Goal: Task Accomplishment & Management: Manage account settings

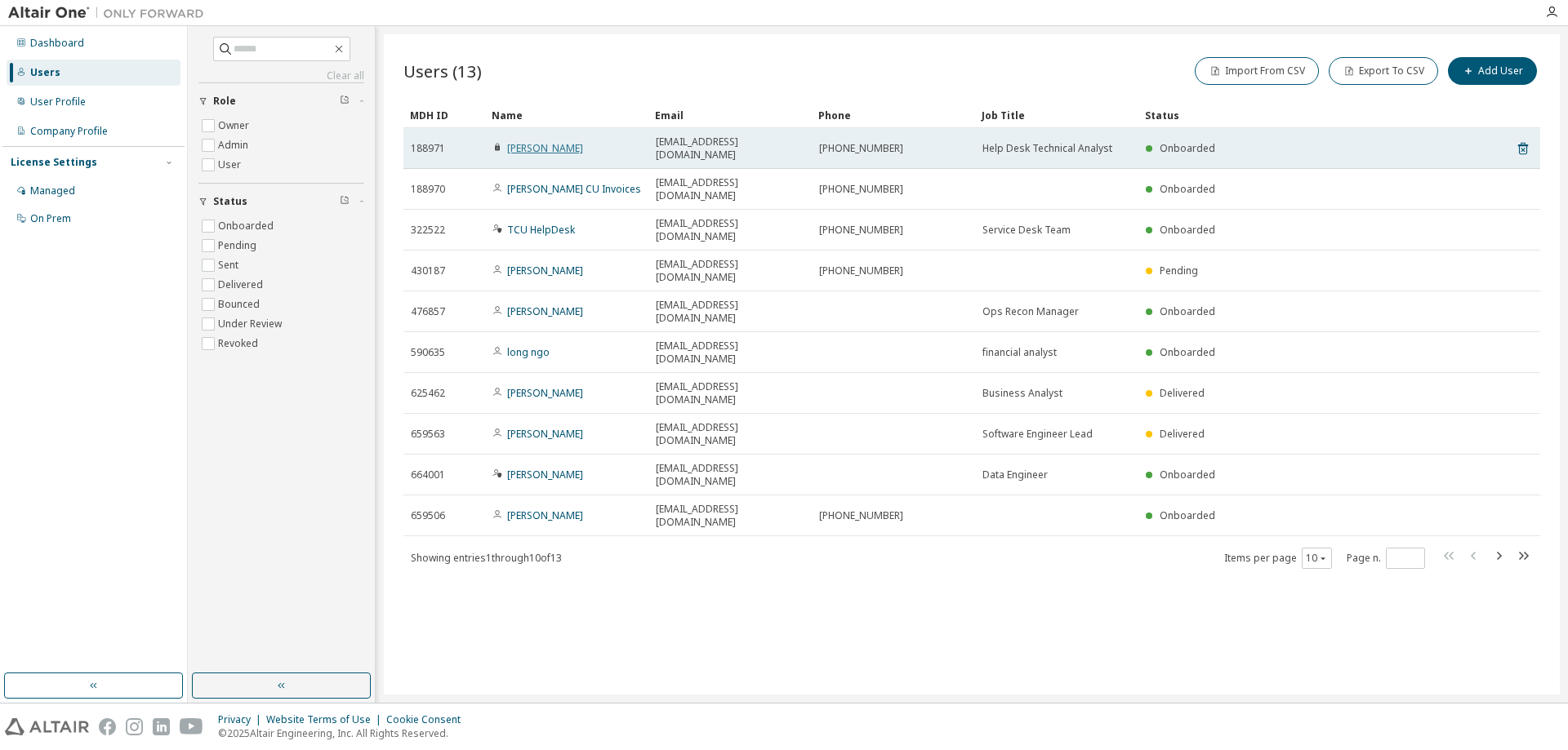
click at [526, 141] on link "[PERSON_NAME]" at bounding box center [544, 148] width 76 height 14
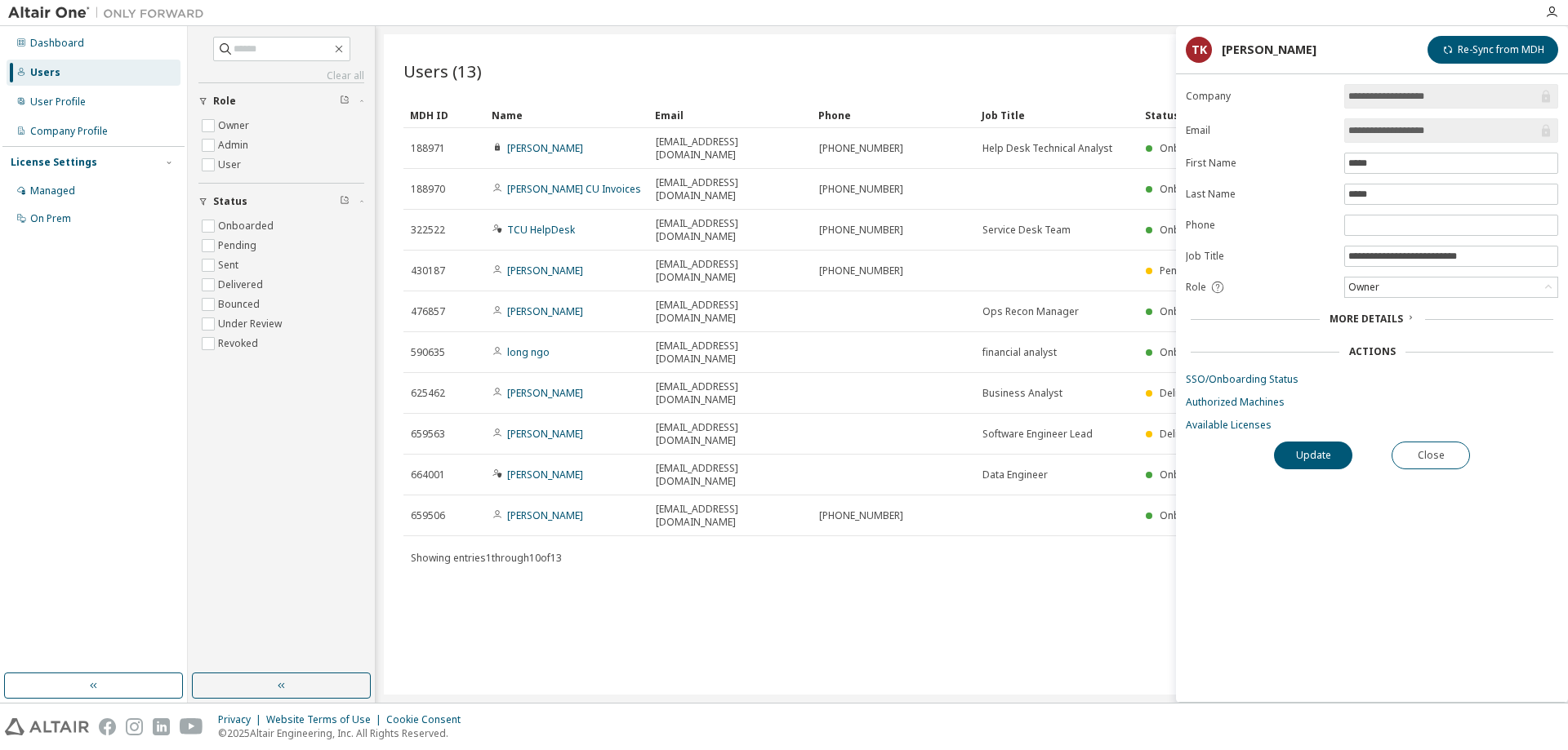
click at [571, 514] on div "Users (13) Import From CSV Export To CSV Add User Clear Load Save Save As Field…" at bounding box center [971, 364] width 1176 height 660
click at [1377, 320] on span "More Details" at bounding box center [1366, 319] width 74 height 14
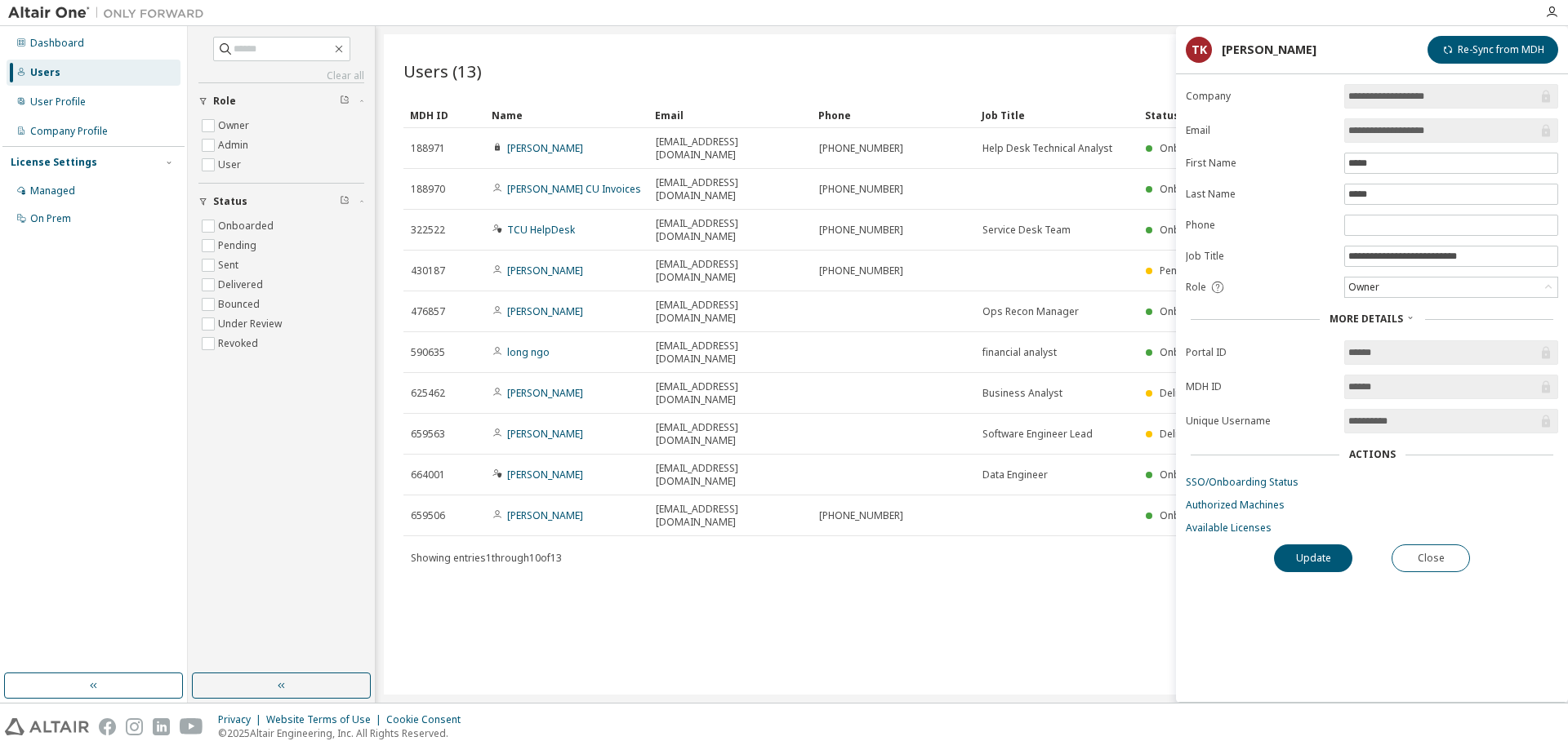
click at [919, 492] on div "Users (13) Import From CSV Export To CSV Add User Clear Load Save Save As Field…" at bounding box center [971, 364] width 1176 height 660
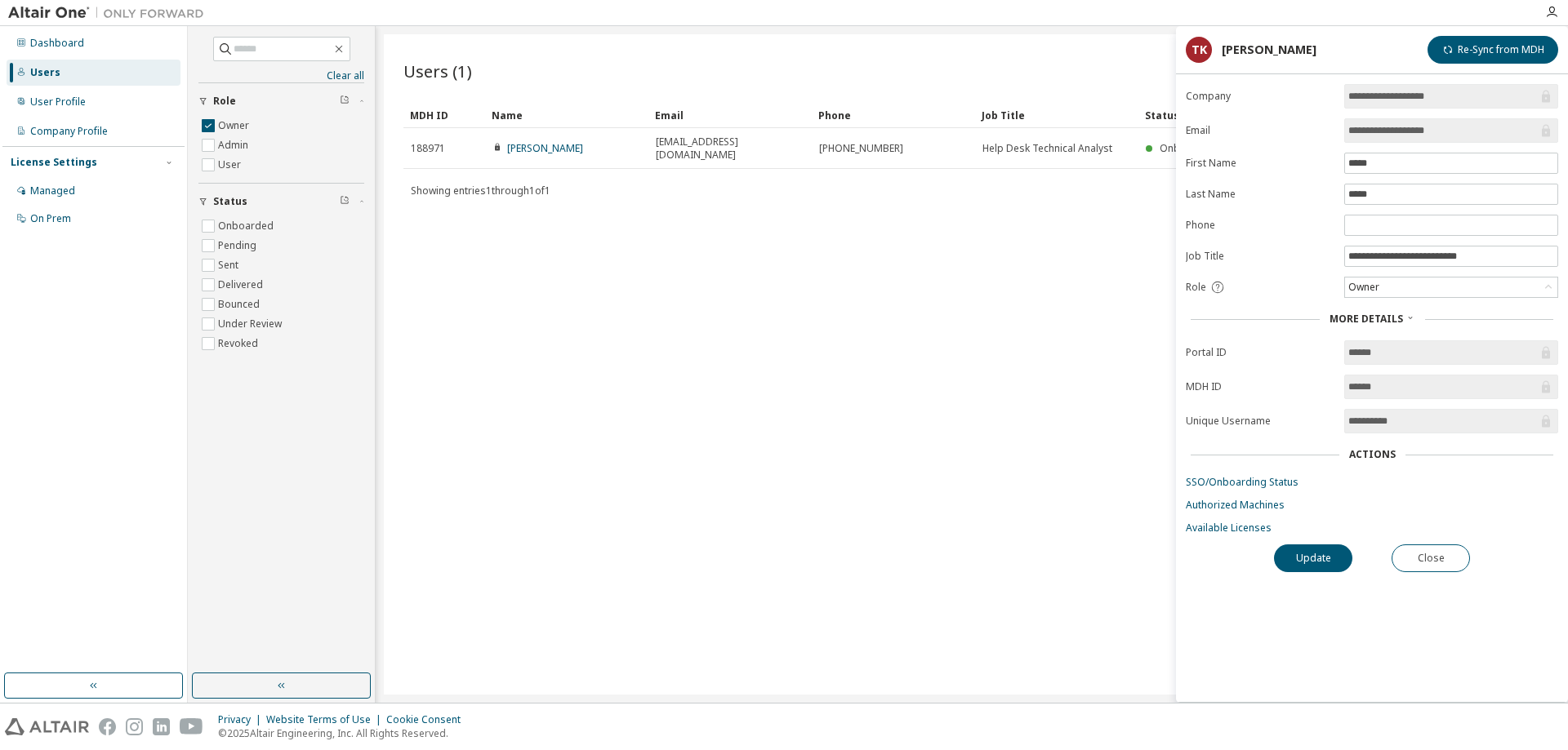
click at [939, 306] on div "Users (1) Import From CSV Export To CSV Add User Clear Load Save Save As Field …" at bounding box center [971, 364] width 1176 height 660
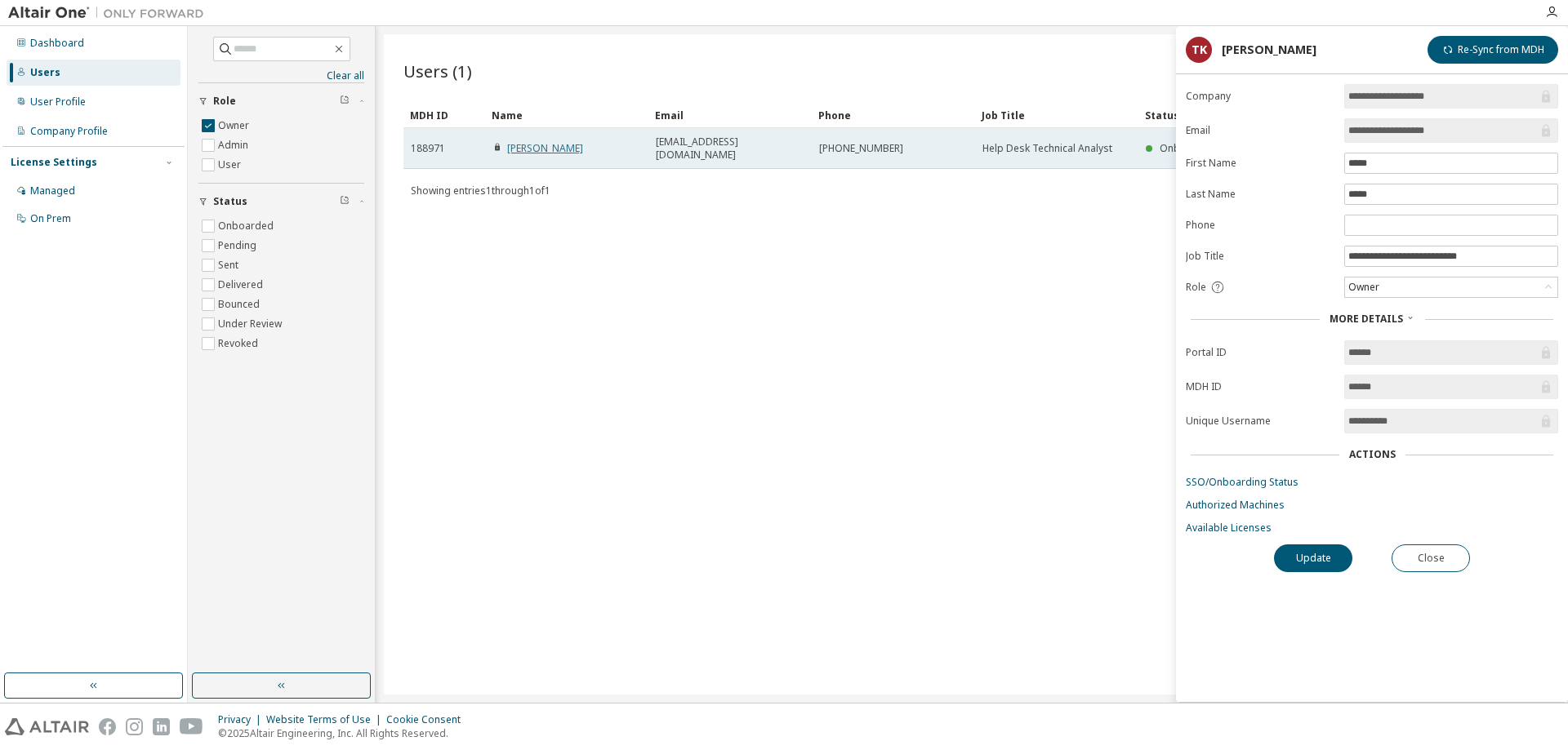
click at [538, 145] on link "Tracy Kelly" at bounding box center [544, 148] width 76 height 14
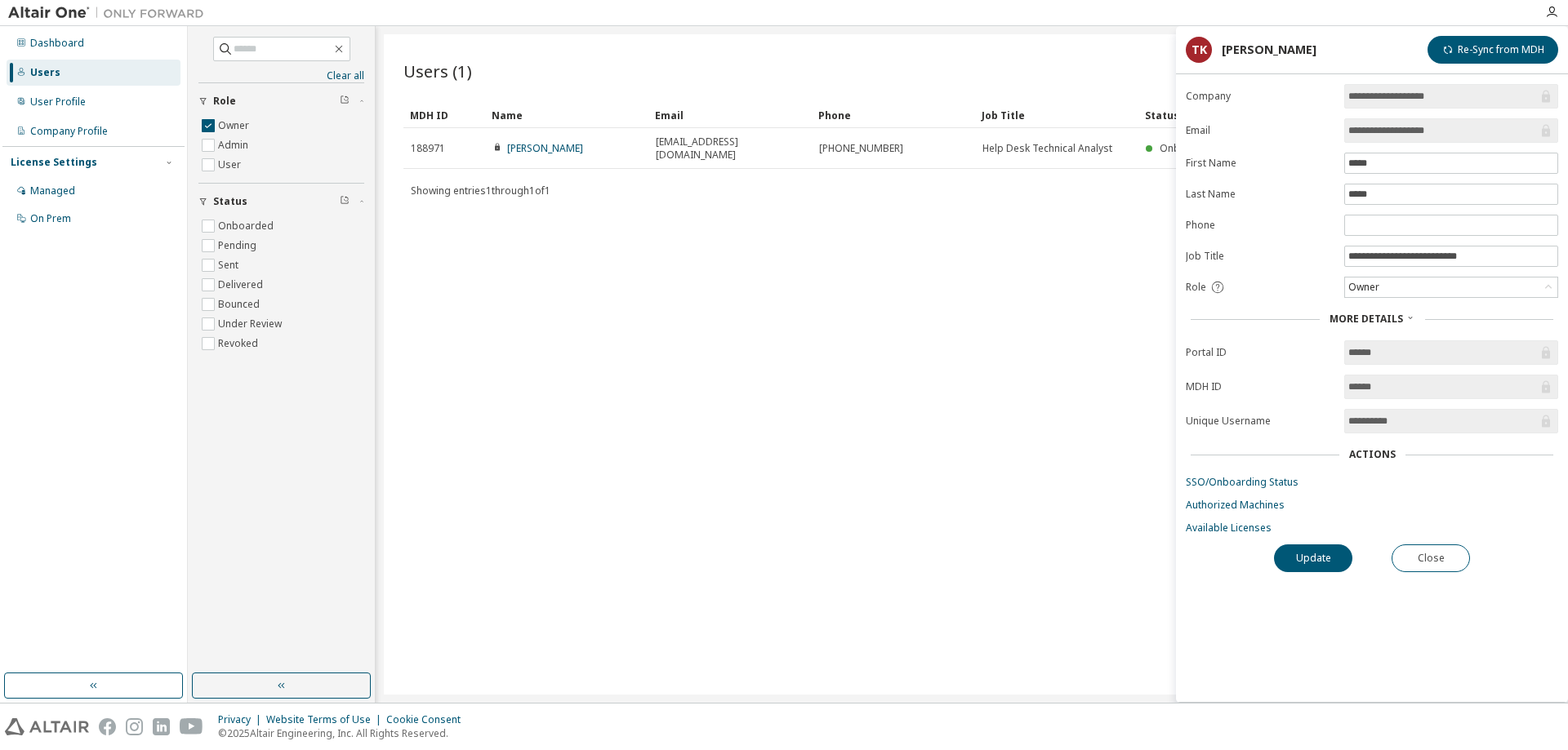
click at [1041, 242] on div "Users (1) Import From CSV Export To CSV Add User Clear Load Save Save As Field …" at bounding box center [971, 364] width 1176 height 660
click at [1090, 274] on div "Users (1) Import From CSV Export To CSV Add User Clear Load Save Save As Field …" at bounding box center [971, 364] width 1176 height 660
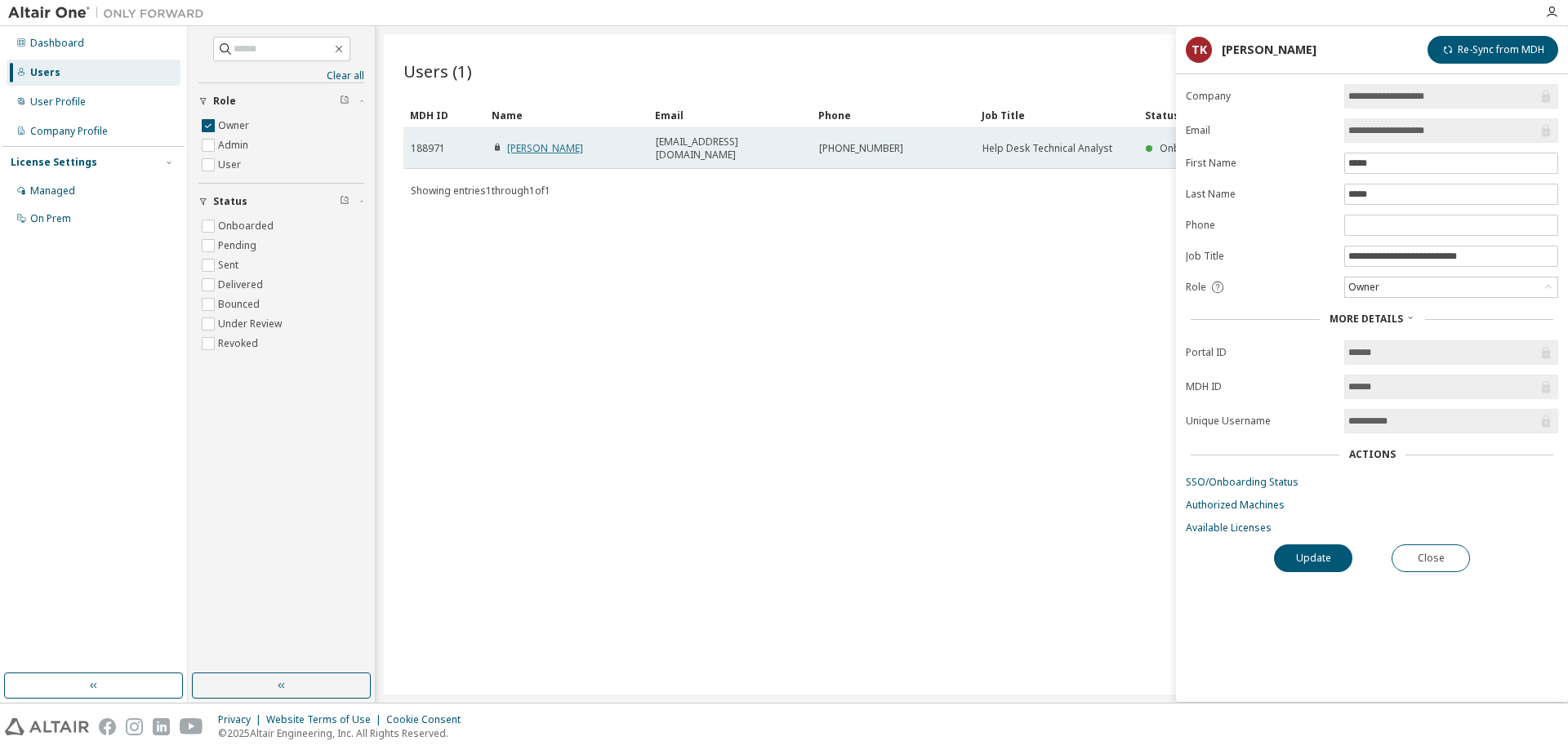
click at [515, 141] on link "Tracy Kelly" at bounding box center [544, 148] width 76 height 14
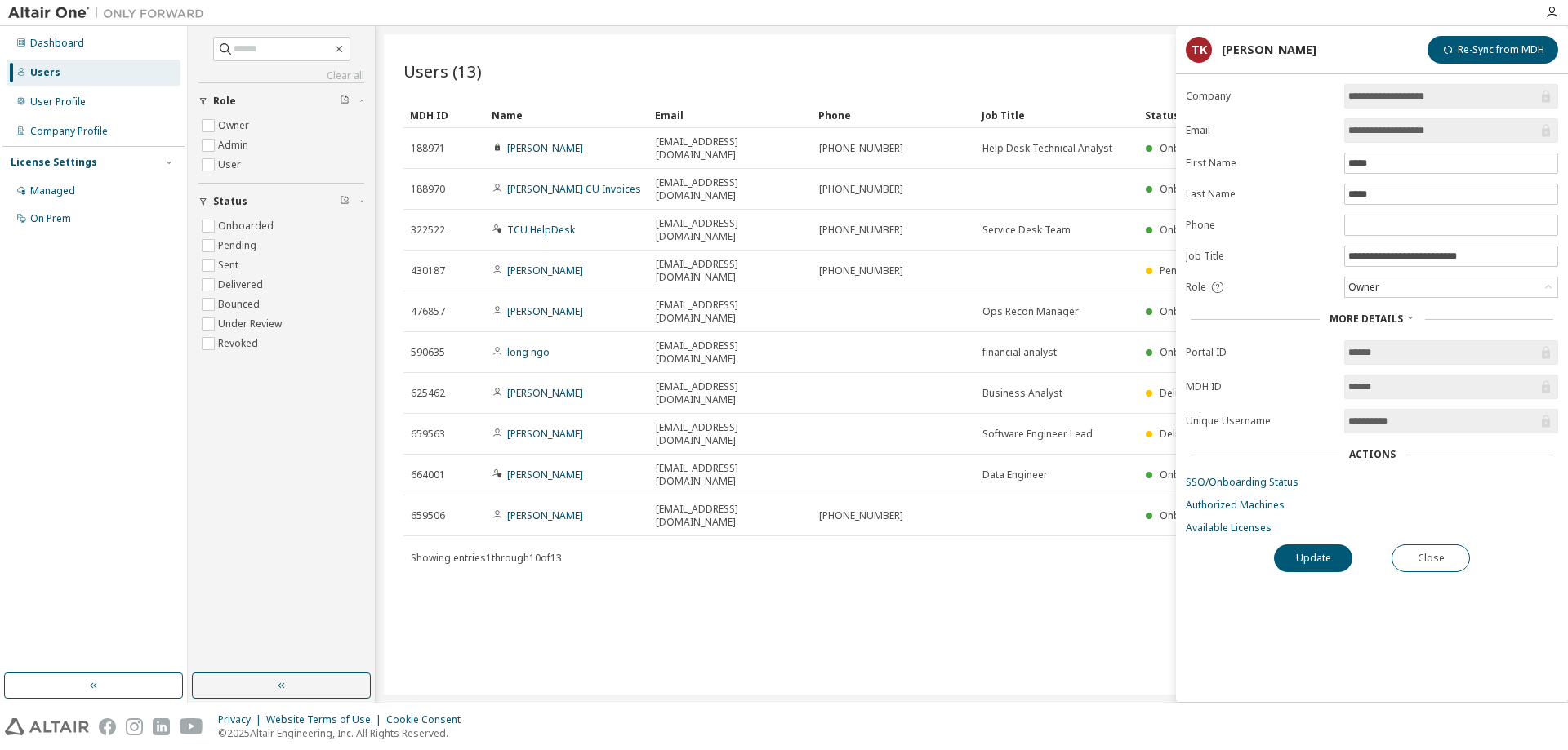
click at [942, 618] on div "Users (13) Import From CSV Export To CSV Add User Clear Load Save Save As Field…" at bounding box center [971, 364] width 1176 height 660
click at [1443, 574] on div "**********" at bounding box center [1371, 393] width 392 height 618
click at [1439, 564] on button "Close" at bounding box center [1431, 558] width 78 height 28
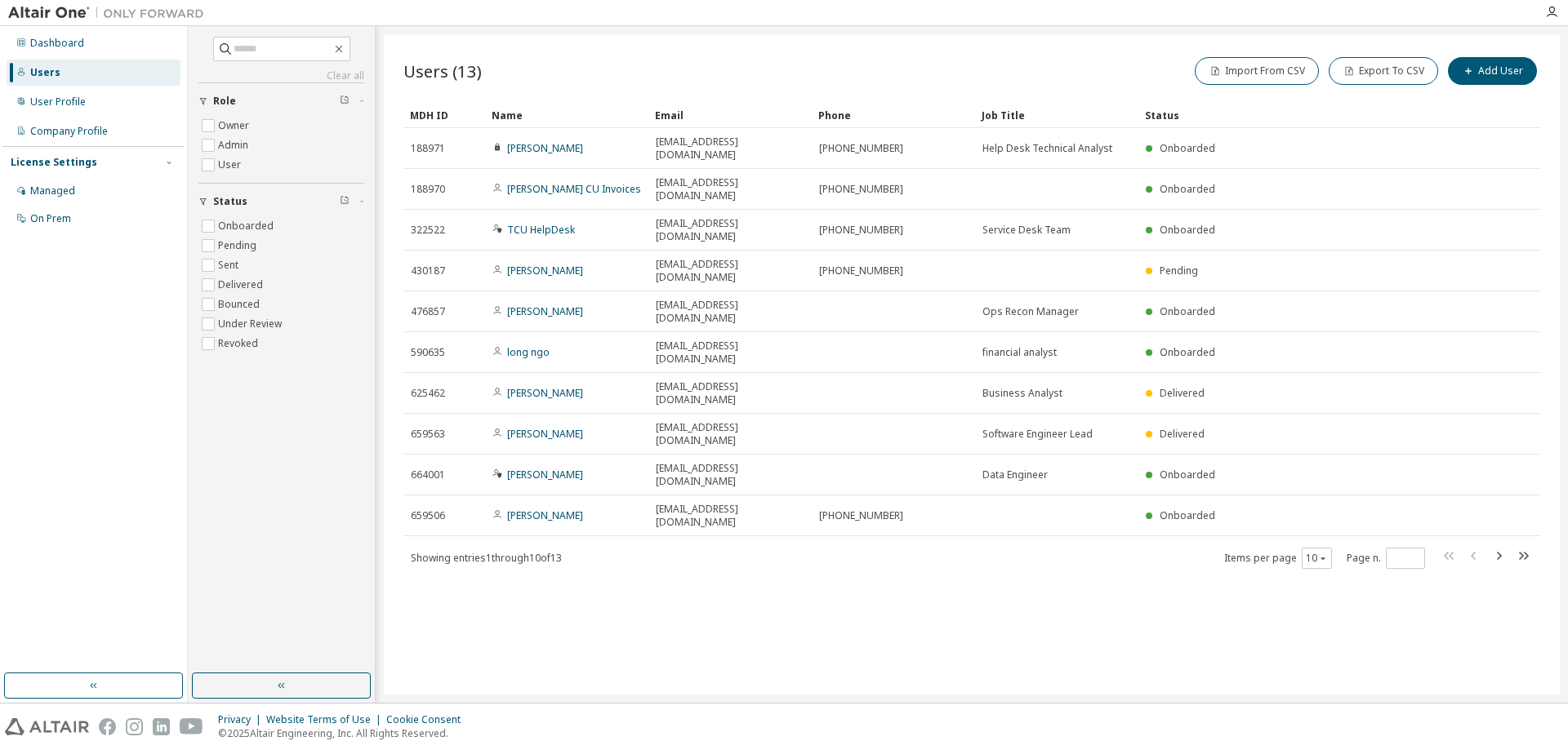
click at [1439, 564] on div "Users (13) Import From CSV Export To CSV Add User Clear Load Save Save As Field…" at bounding box center [971, 364] width 1176 height 660
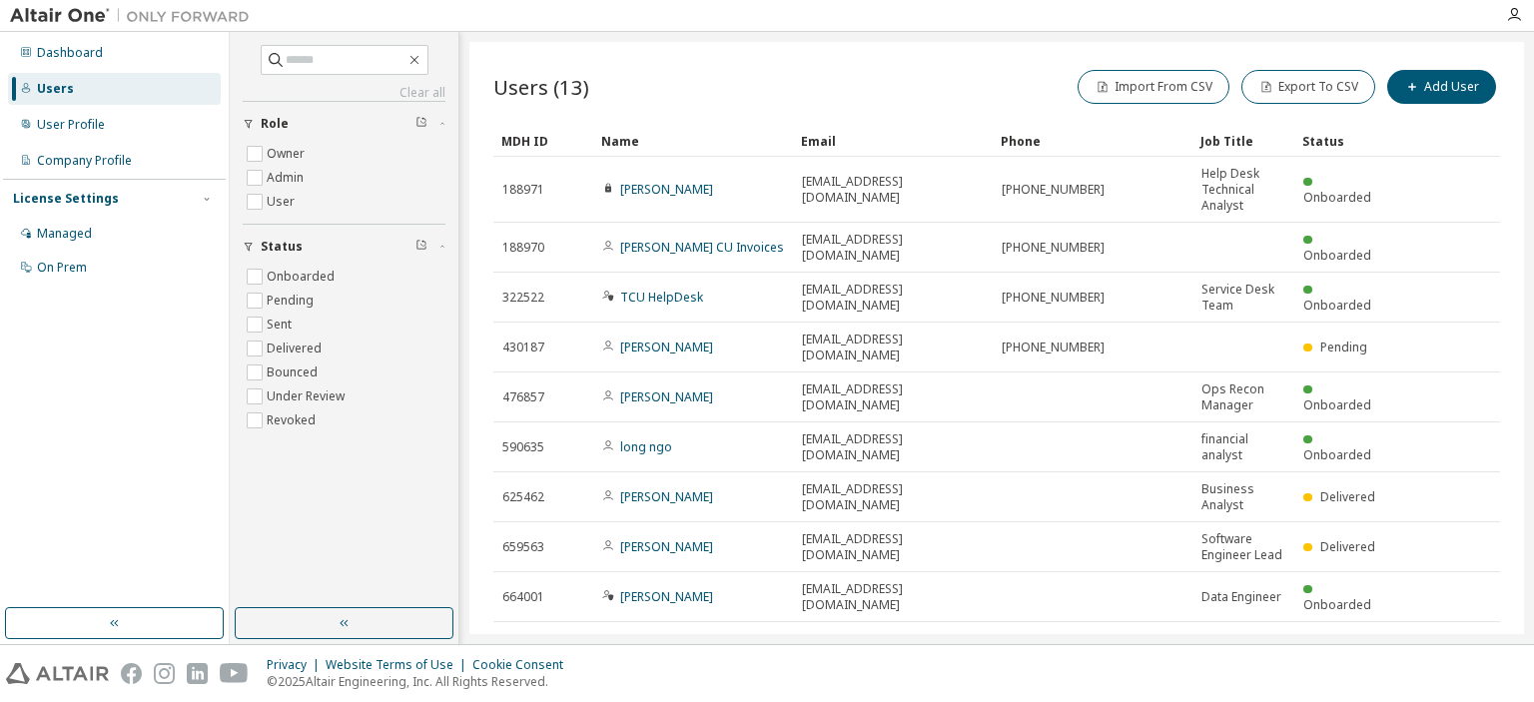
click at [395, 523] on div "Clear all Status Onboarded Pending Sent Delivered Bounced Under Review Revoked …" at bounding box center [344, 320] width 223 height 570
